Goal: Contribute content: Add original content to the website for others to see

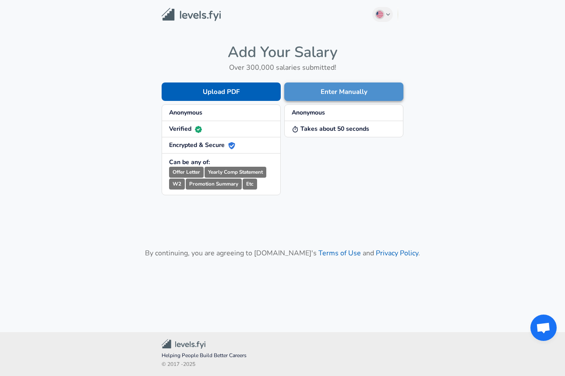
click at [365, 89] on button "Enter Manually" at bounding box center [343, 91] width 119 height 18
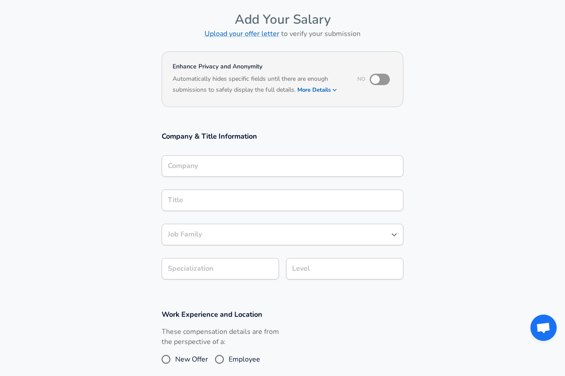
scroll to position [46, 0]
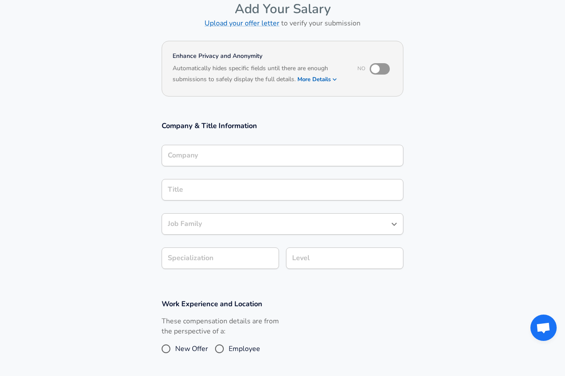
click at [298, 148] on div "Company" at bounding box center [283, 155] width 242 height 21
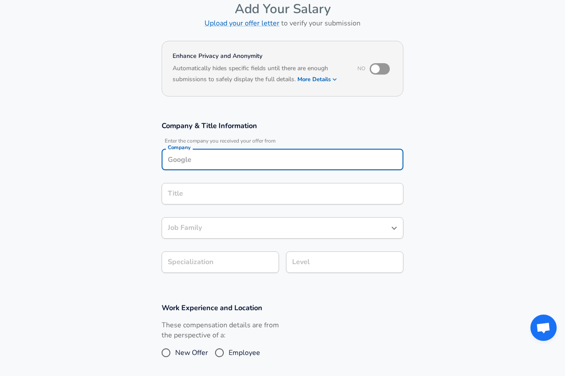
scroll to position [54, 0]
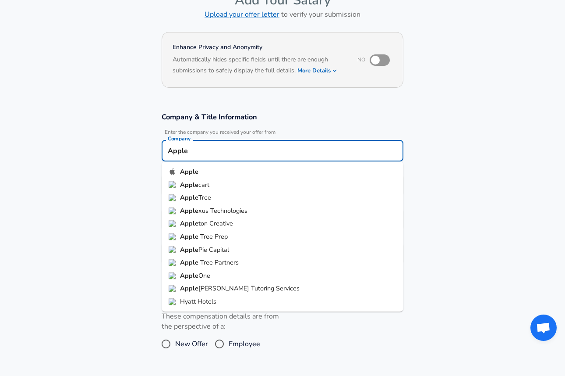
click at [252, 171] on li "Apple" at bounding box center [283, 171] width 242 height 13
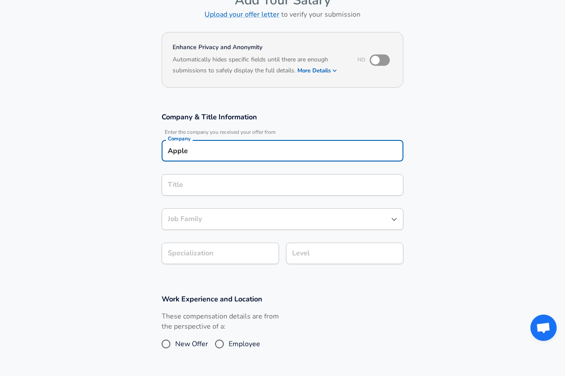
type input "Apple"
click at [241, 185] on input "Title" at bounding box center [283, 185] width 234 height 14
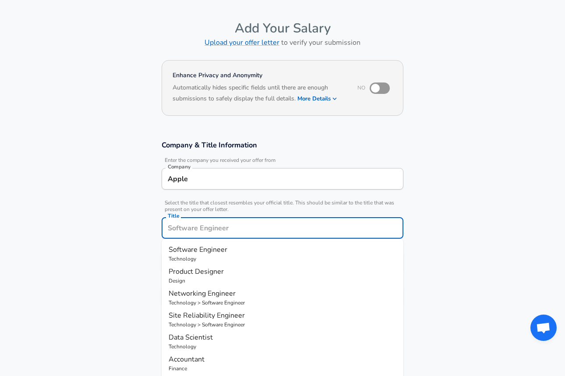
scroll to position [27, 0]
click at [379, 83] on input "checkbox" at bounding box center [376, 87] width 50 height 17
checkbox input "true"
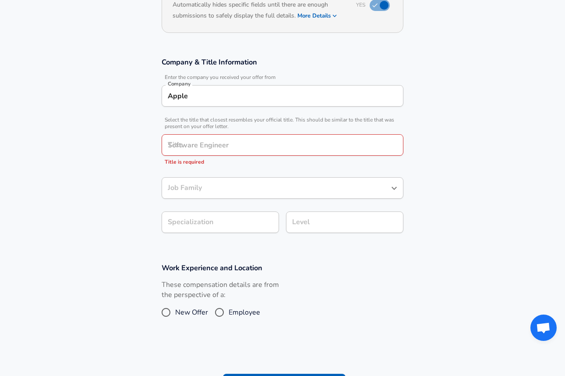
scroll to position [110, 0]
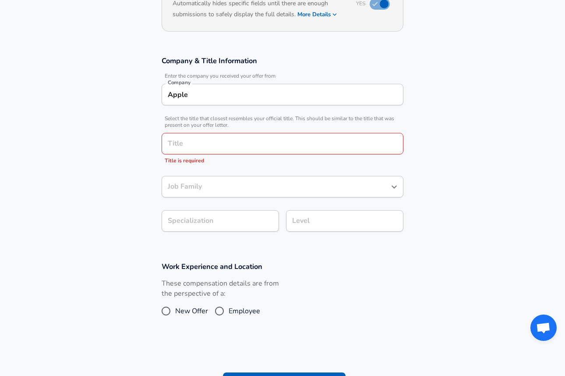
click at [326, 145] on input "Title" at bounding box center [283, 144] width 234 height 14
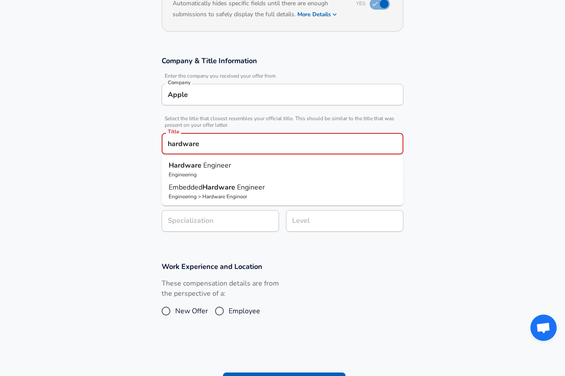
click at [183, 142] on input "hardware" at bounding box center [283, 144] width 234 height 14
type input "S"
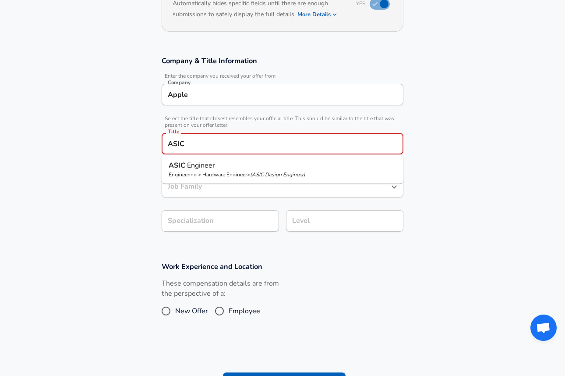
click at [185, 169] on strong "ASIC" at bounding box center [178, 165] width 18 height 10
type input "ASIC Engineer"
type input "Digital IC"
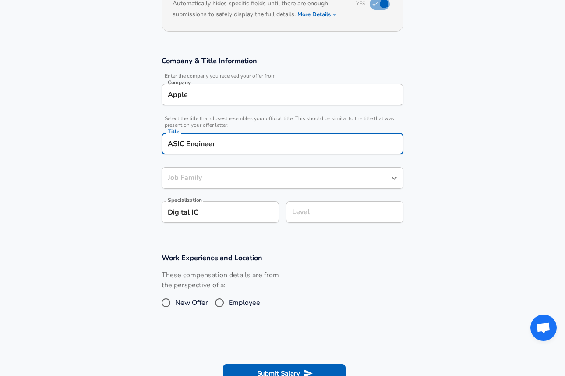
type input "Hardware Engineer"
type input "ASIC Engineer"
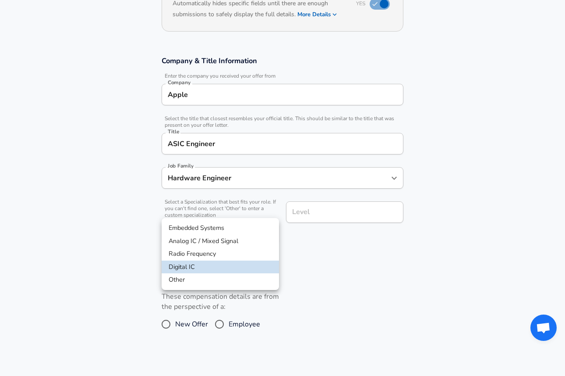
scroll to position [137, 0]
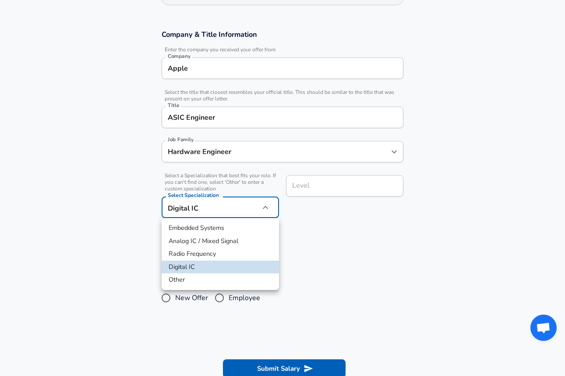
click at [253, 219] on body "English ([GEOGRAPHIC_DATA]) Change Restart Add Your Salary Upload your offer le…" at bounding box center [282, 51] width 565 height 376
click at [230, 275] on li "Other" at bounding box center [220, 279] width 117 height 13
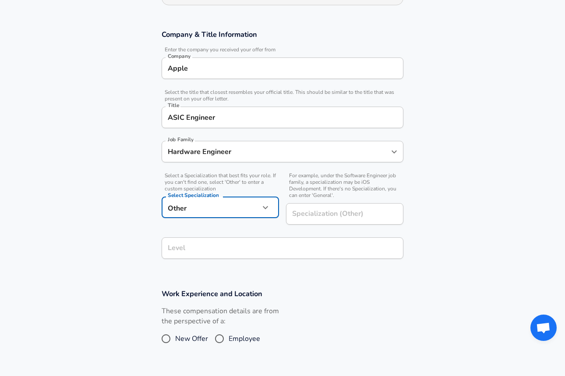
scroll to position [154, 0]
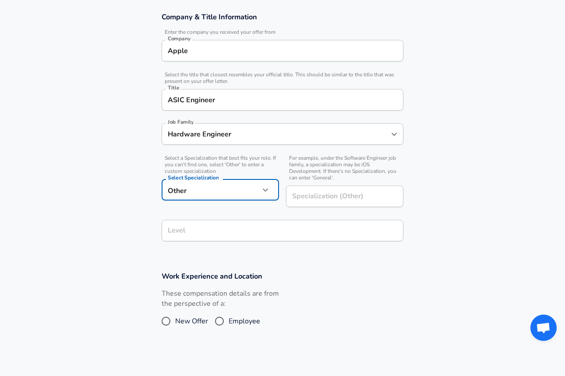
click at [267, 241] on div "Level" at bounding box center [283, 230] width 242 height 21
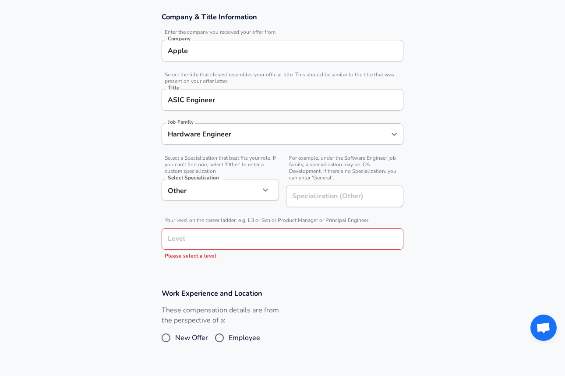
click at [277, 189] on div "Other Other Select Specialization" at bounding box center [220, 189] width 117 height 21
click at [267, 191] on icon "button" at bounding box center [265, 190] width 11 height 11
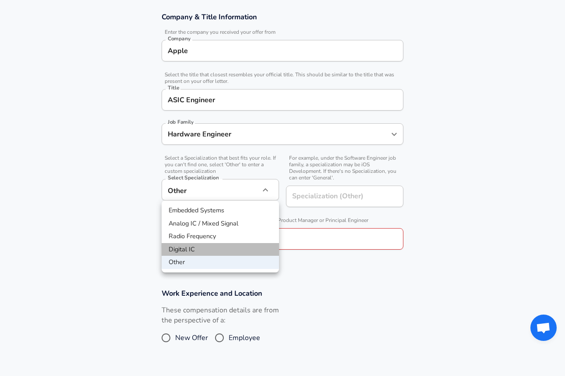
click at [229, 252] on li "Digital IC" at bounding box center [220, 249] width 117 height 13
type input "Digital IC"
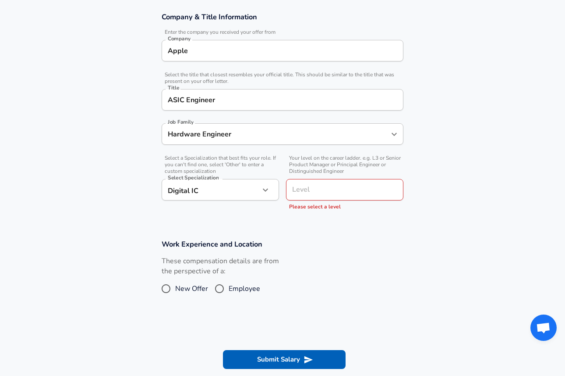
click at [310, 193] on input "Level" at bounding box center [345, 190] width 110 height 14
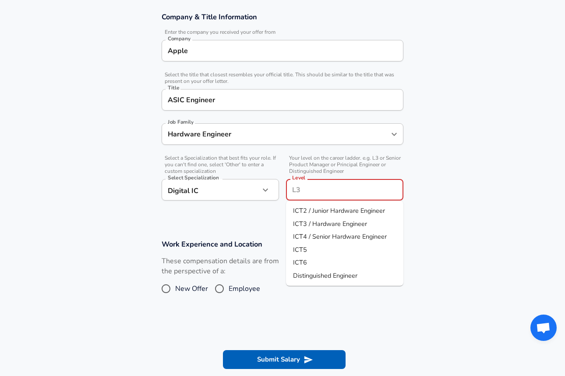
click at [310, 238] on span "ICT4 / Senior Hardware Engineer" at bounding box center [340, 236] width 94 height 9
type input "ICT4 / Senior Hardware Engineer"
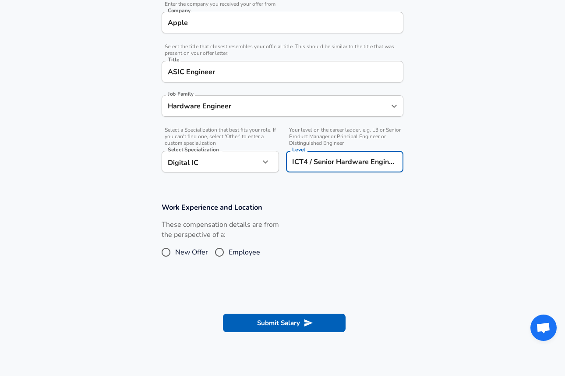
scroll to position [184, 0]
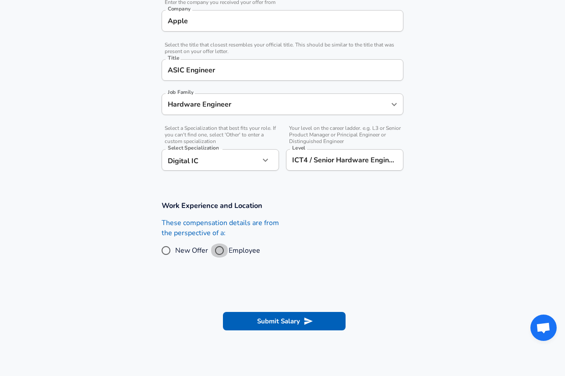
click at [223, 251] on input "Employee" at bounding box center [219, 250] width 18 height 14
radio input "true"
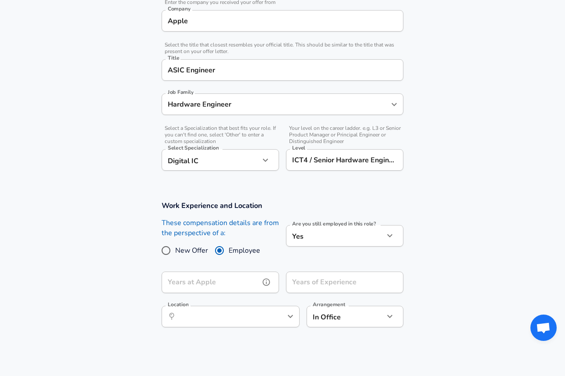
click at [231, 284] on input "Years at Apple" at bounding box center [211, 281] width 98 height 21
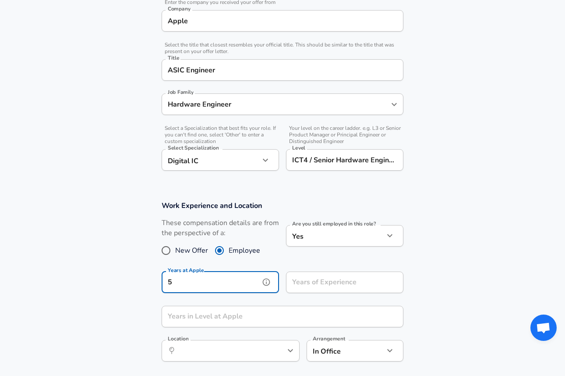
type input "5"
click at [318, 282] on input "Years of Experience" at bounding box center [335, 281] width 98 height 21
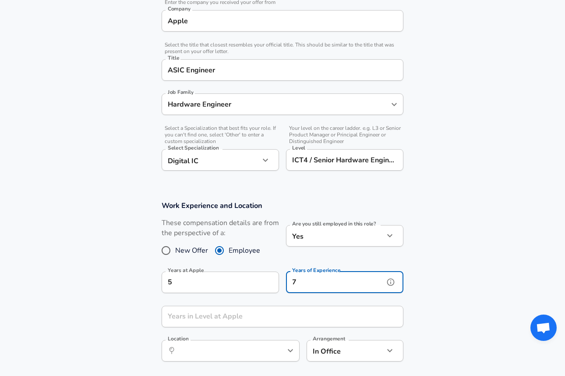
scroll to position [0, 0]
type input "7"
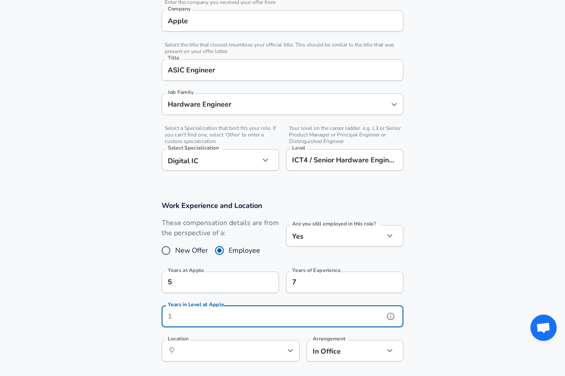
click at [266, 320] on input "Years in Level at Apple" at bounding box center [273, 316] width 223 height 21
click at [272, 351] on icon "help" at bounding box center [276, 350] width 9 height 9
type input "1"
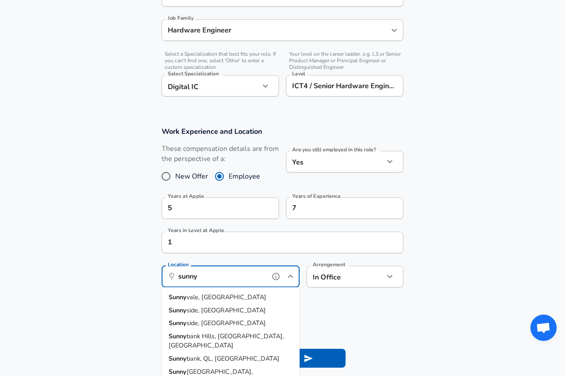
scroll to position [279, 0]
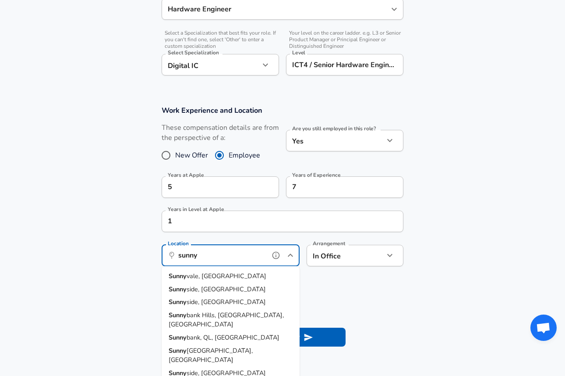
click at [245, 277] on li "Sunny vale, [GEOGRAPHIC_DATA]" at bounding box center [231, 276] width 138 height 13
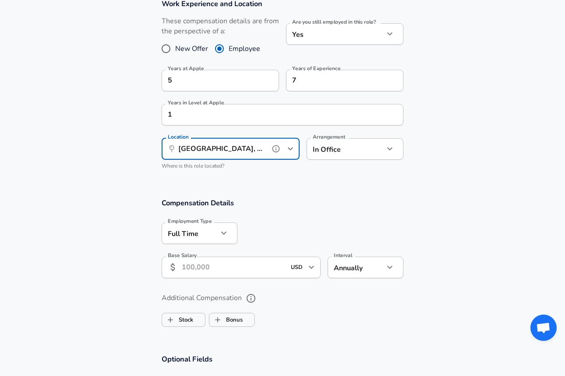
scroll to position [386, 0]
type input "[GEOGRAPHIC_DATA], [GEOGRAPHIC_DATA]"
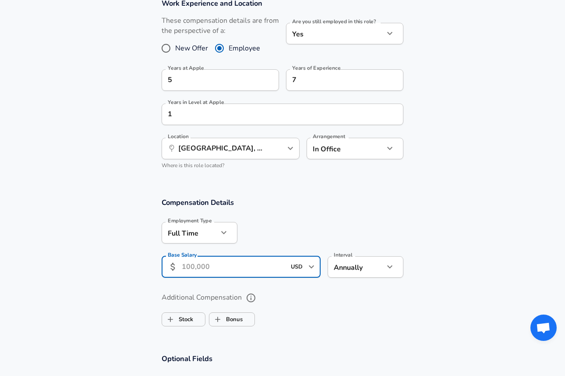
click at [244, 271] on input "Base Salary" at bounding box center [234, 266] width 104 height 21
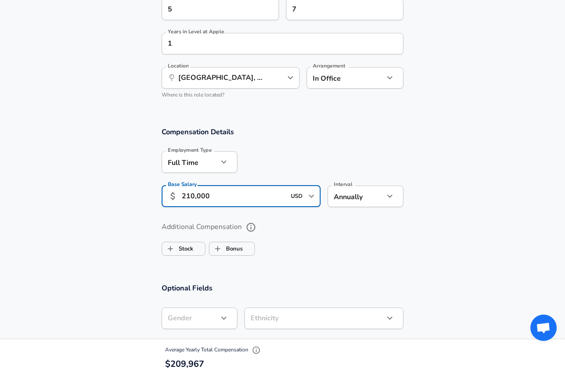
scroll to position [460, 0]
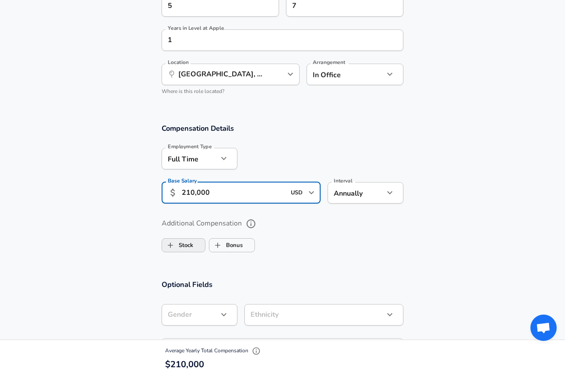
type input "210,000"
click at [191, 246] on label "Stock" at bounding box center [177, 245] width 31 height 17
checkbox input "true"
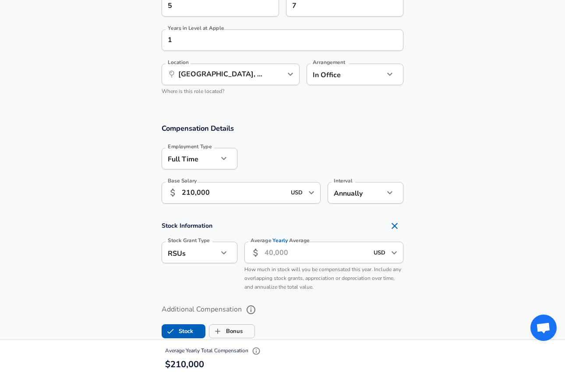
click at [289, 259] on input "Average Yearly Average" at bounding box center [317, 252] width 104 height 21
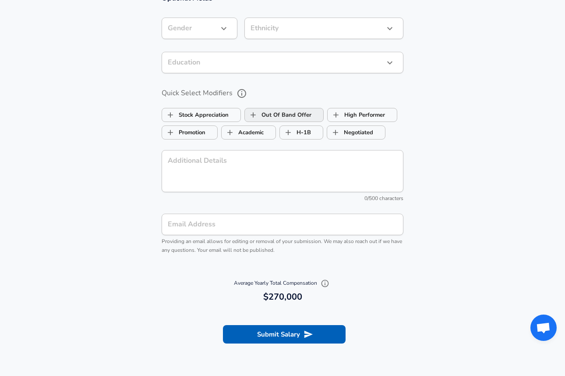
scroll to position [833, 0]
type input "60,000"
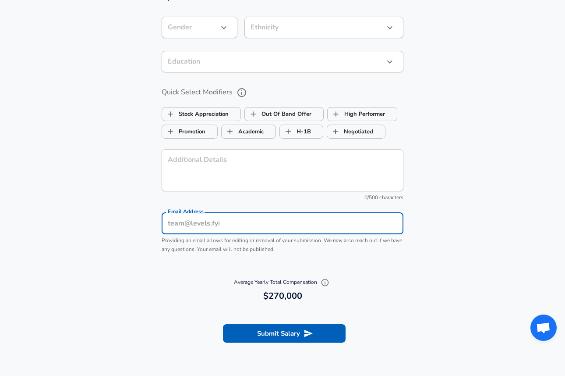
click at [255, 219] on input "Email Address" at bounding box center [283, 223] width 242 height 21
type input "[EMAIL_ADDRESS][DOMAIN_NAME]"
click at [270, 332] on button "Submit Salary" at bounding box center [284, 333] width 123 height 18
